Goal: Book appointment/travel/reservation

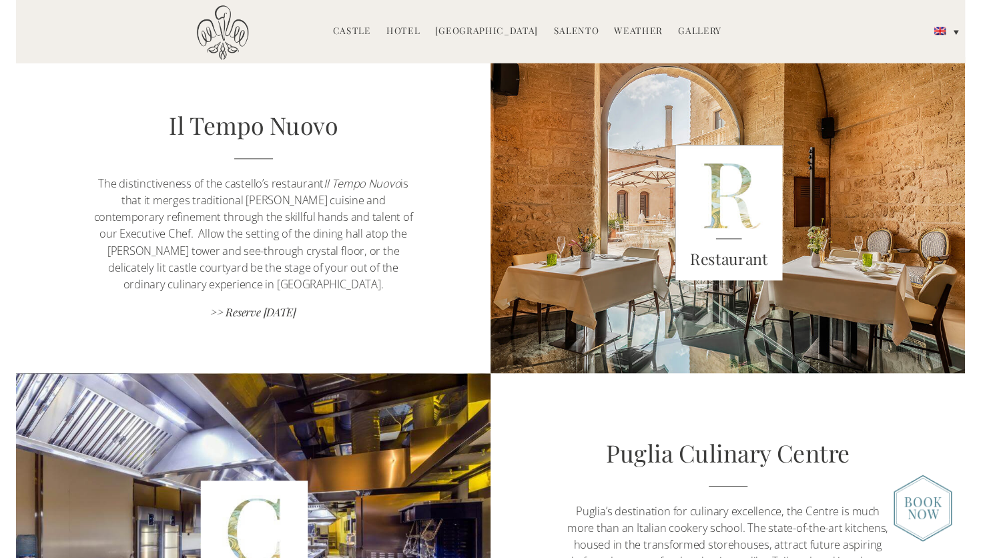
scroll to position [964, 0]
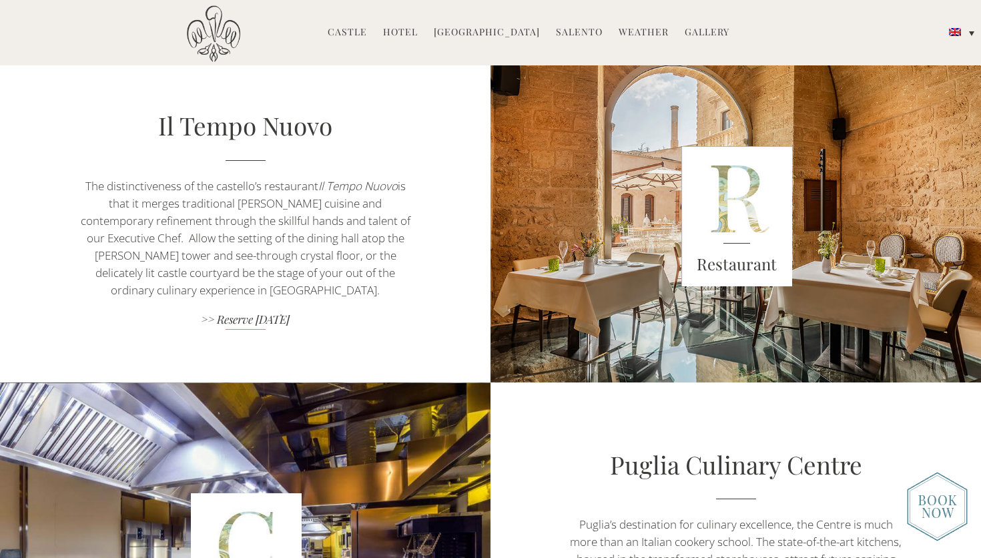
click at [254, 322] on link ">> Reserve [DATE]" at bounding box center [245, 321] width 344 height 18
click at [169, 193] on p "The distinctiveness of the castello’s restaurant Il Tempo Nuovo is that it merg…" at bounding box center [245, 237] width 344 height 121
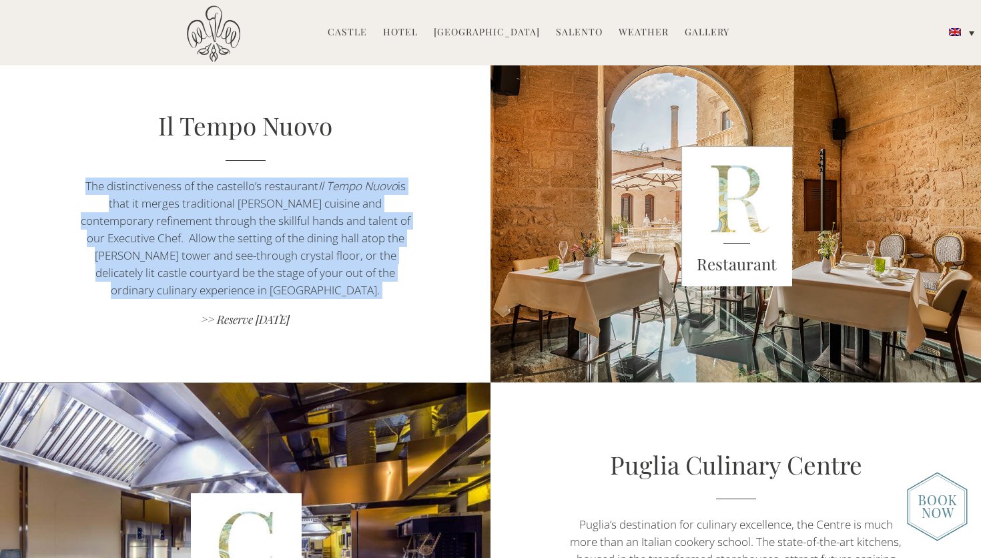
click at [169, 193] on p "The distinctiveness of the castello’s restaurant Il Tempo Nuovo is that it merg…" at bounding box center [245, 237] width 344 height 121
click at [175, 194] on p "The distinctiveness of the castello’s restaurant Il Tempo Nuovo is that it merg…" at bounding box center [245, 237] width 344 height 121
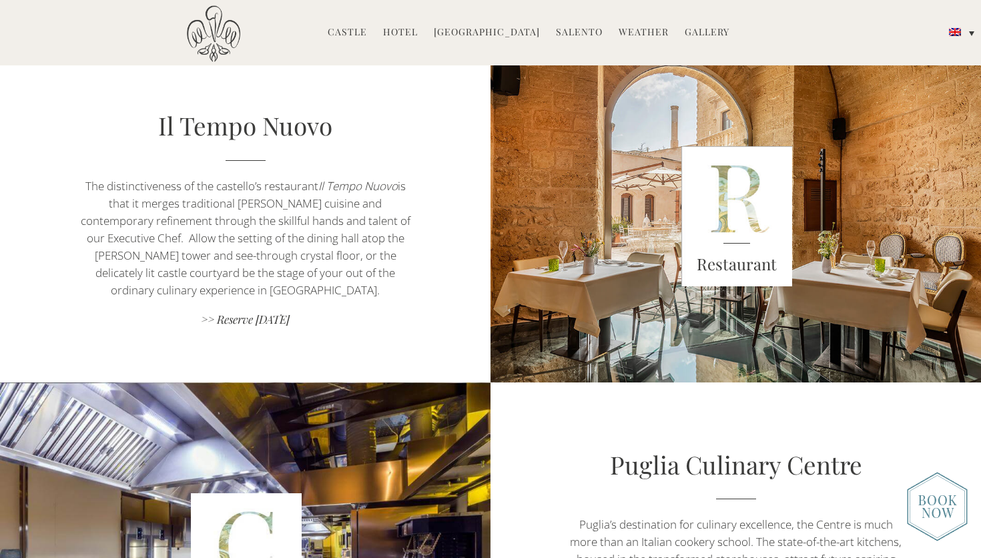
click at [175, 196] on p "The distinctiveness of the castello’s restaurant Il Tempo Nuovo is that it merg…" at bounding box center [245, 237] width 344 height 121
click at [194, 203] on p "The distinctiveness of the castello’s restaurant Il Tempo Nuovo is that it merg…" at bounding box center [245, 237] width 344 height 121
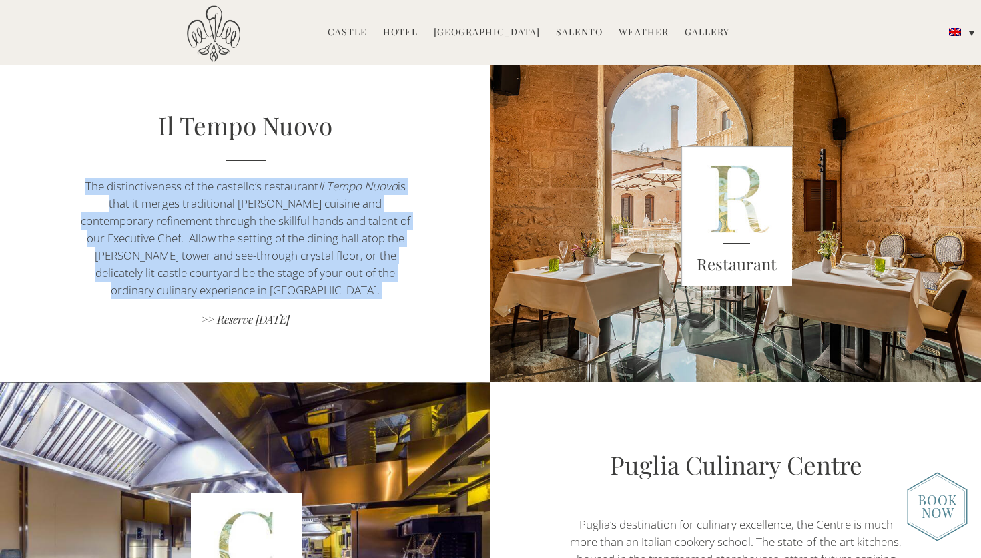
click at [194, 203] on p "The distinctiveness of the castello’s restaurant Il Tempo Nuovo is that it merg…" at bounding box center [245, 237] width 344 height 121
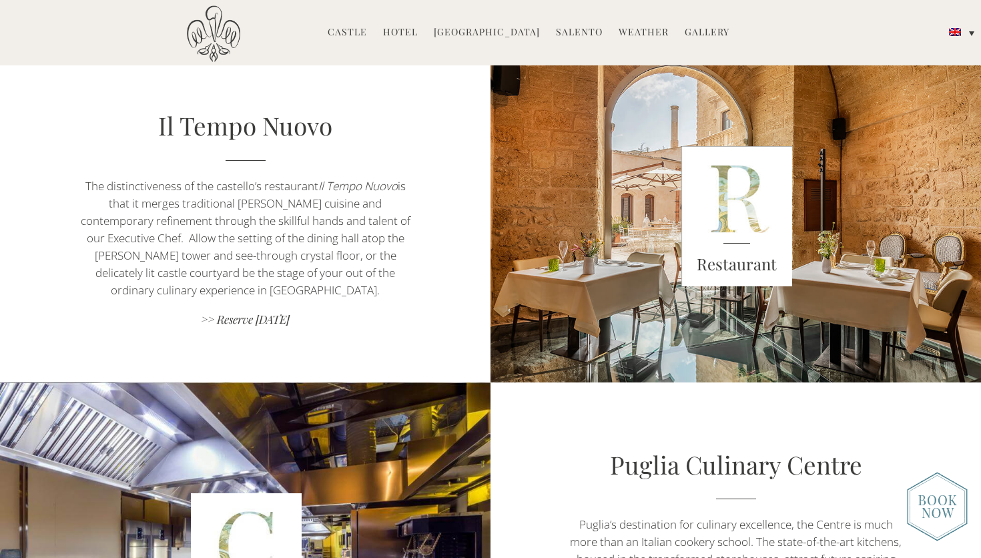
click at [211, 217] on p "The distinctiveness of the castello’s restaurant Il Tempo Nuovo is that it merg…" at bounding box center [245, 237] width 344 height 121
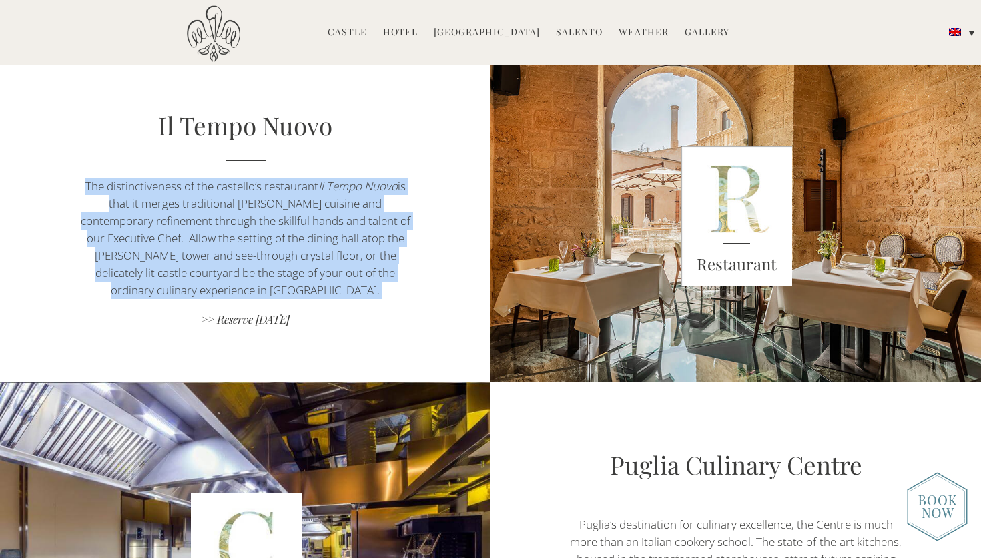
click at [211, 217] on p "The distinctiveness of the castello’s restaurant Il Tempo Nuovo is that it merg…" at bounding box center [245, 237] width 344 height 121
click at [234, 217] on p "The distinctiveness of the castello’s restaurant Il Tempo Nuovo is that it merg…" at bounding box center [245, 237] width 344 height 121
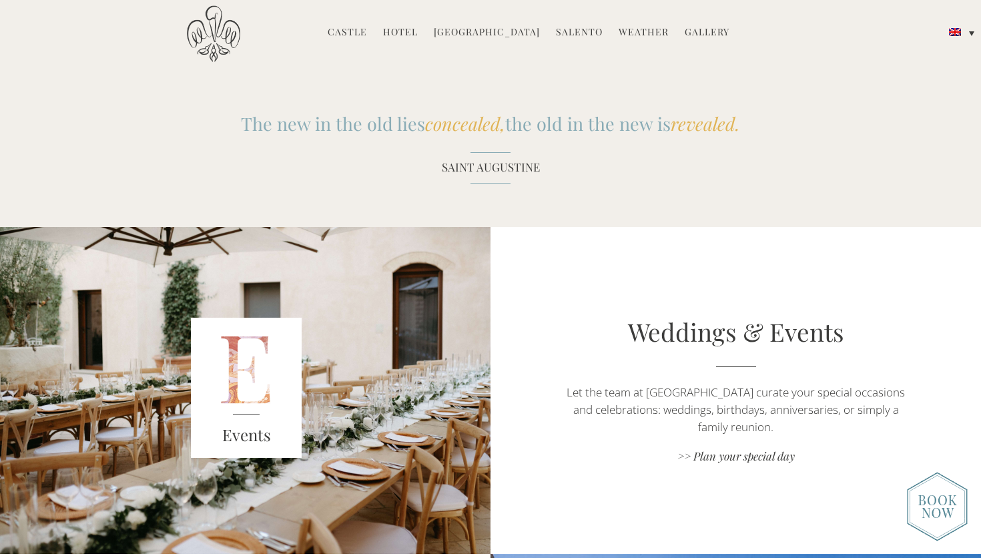
scroll to position [1669, 0]
